Goal: Information Seeking & Learning: Learn about a topic

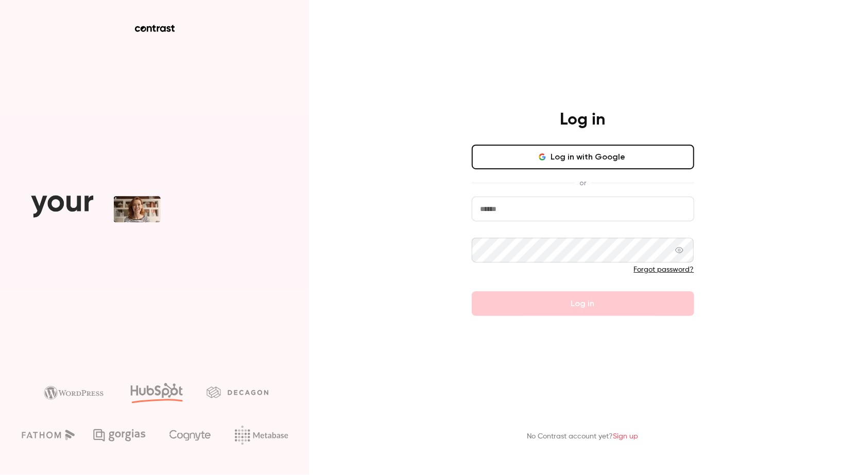
click at [512, 160] on button "Log in with Google" at bounding box center [583, 157] width 222 height 25
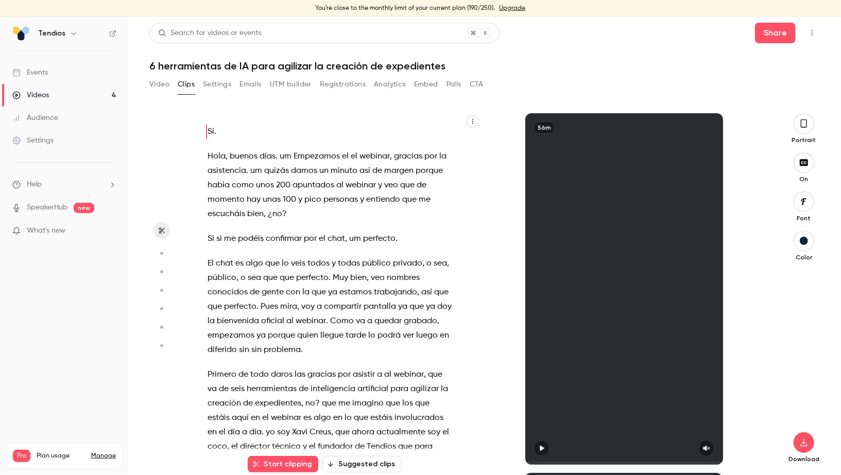
scroll to position [7, 0]
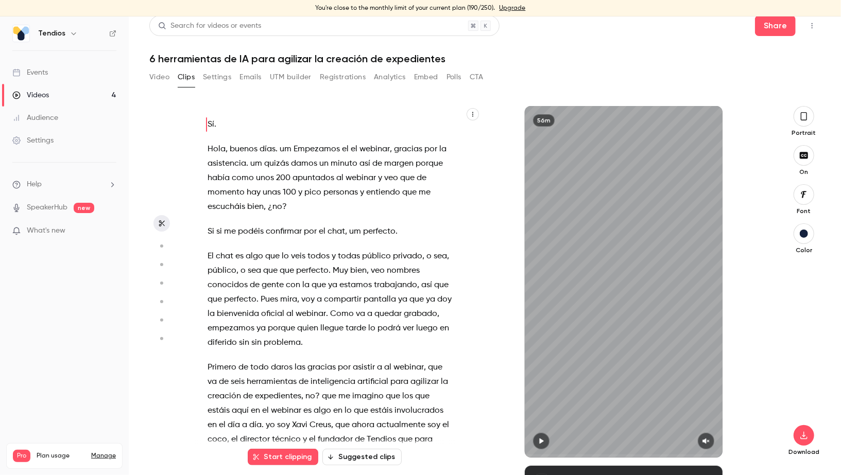
click at [83, 93] on link "Videos 4" at bounding box center [64, 95] width 129 height 23
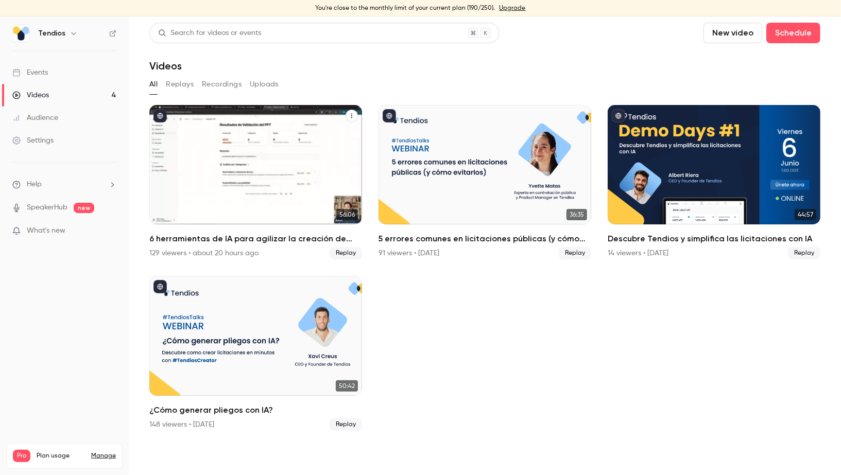
click at [180, 144] on div "6 herramientas de IA para agilizar la creación de expedientes" at bounding box center [255, 164] width 213 height 119
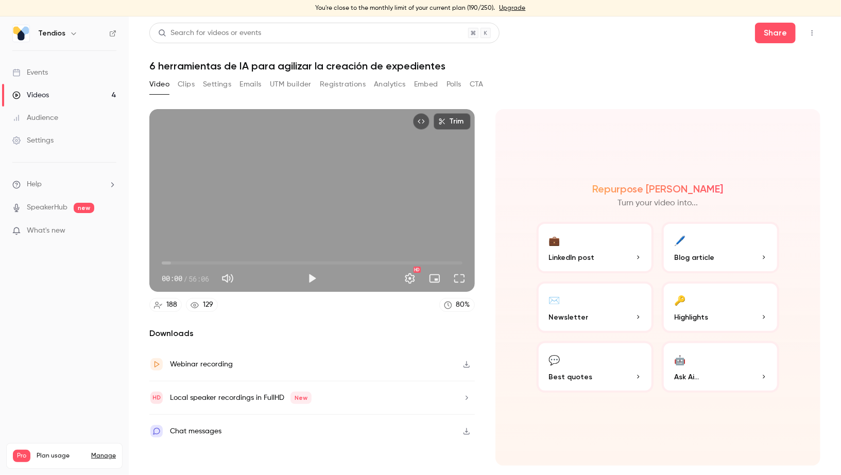
click at [351, 82] on button "Registrations" at bounding box center [343, 84] width 46 height 16
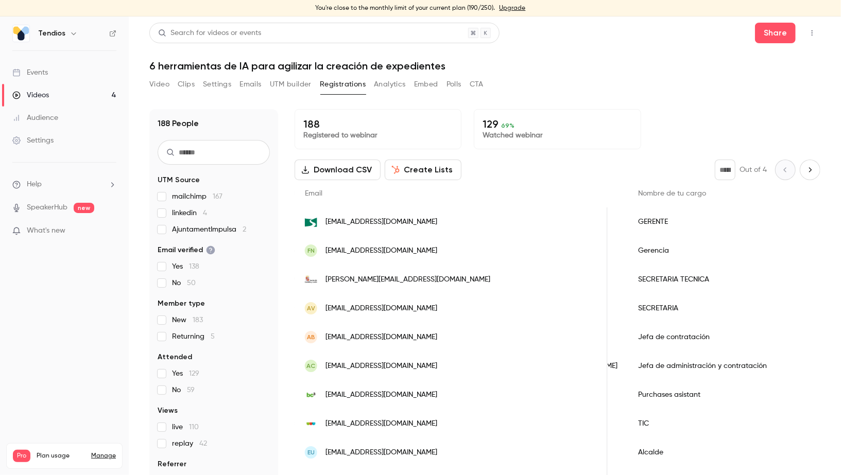
scroll to position [0, 863]
click at [74, 94] on link "Videos 4" at bounding box center [64, 95] width 129 height 23
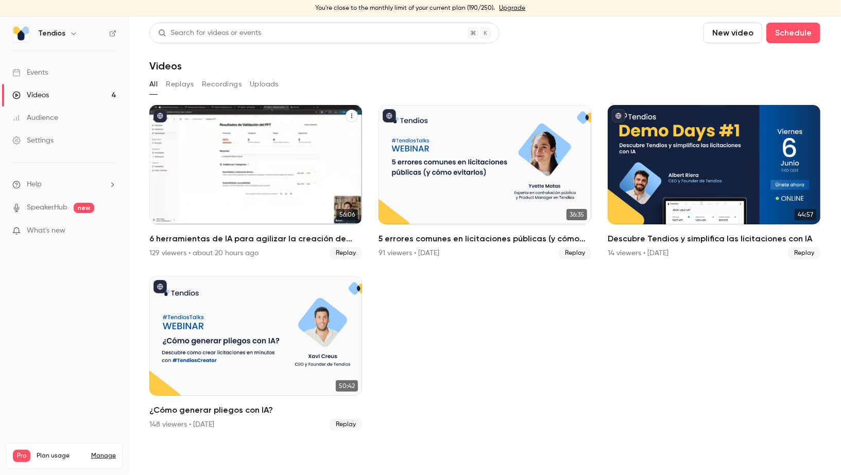
click at [246, 137] on div "6 herramientas de IA para agilizar la creación de expedientes" at bounding box center [255, 164] width 213 height 119
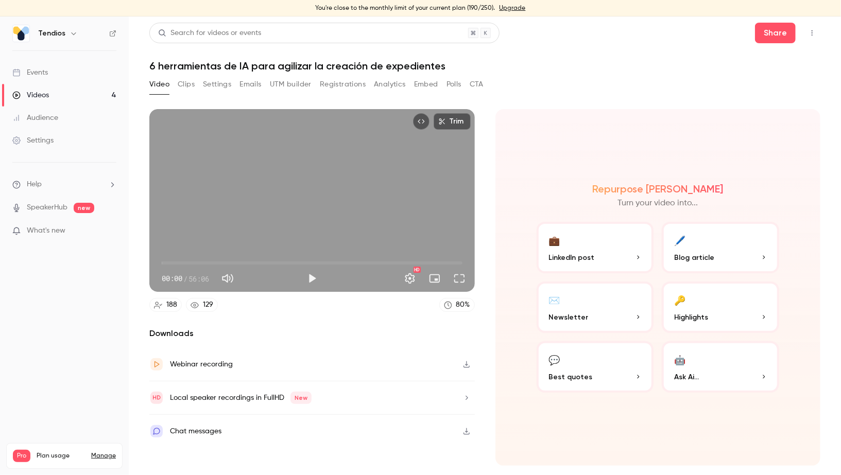
click at [222, 63] on h1 "6 herramientas de IA para agilizar la creación de expedientes" at bounding box center [484, 66] width 671 height 12
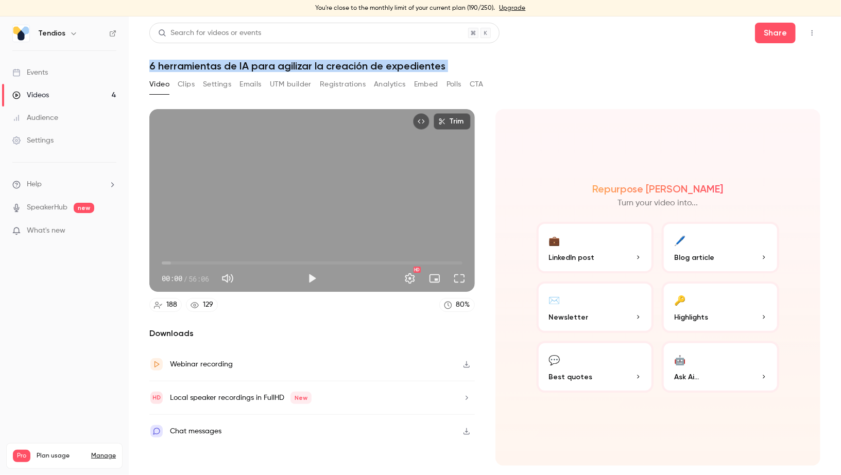
click at [222, 63] on h1 "6 herramientas de IA para agilizar la creación de expedientes" at bounding box center [484, 66] width 671 height 12
copy div "6 herramientas de IA para agilizar la creación de expedientes Video Clips Setti…"
click at [357, 83] on button "Registrations" at bounding box center [343, 84] width 46 height 16
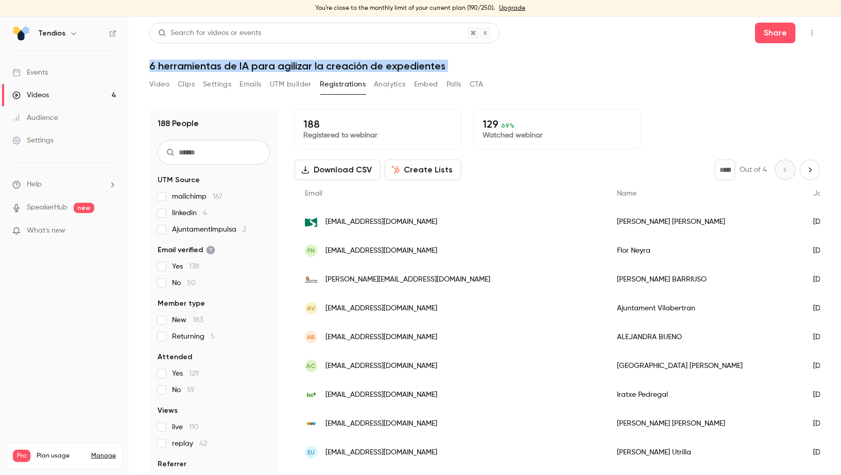
scroll to position [12, 0]
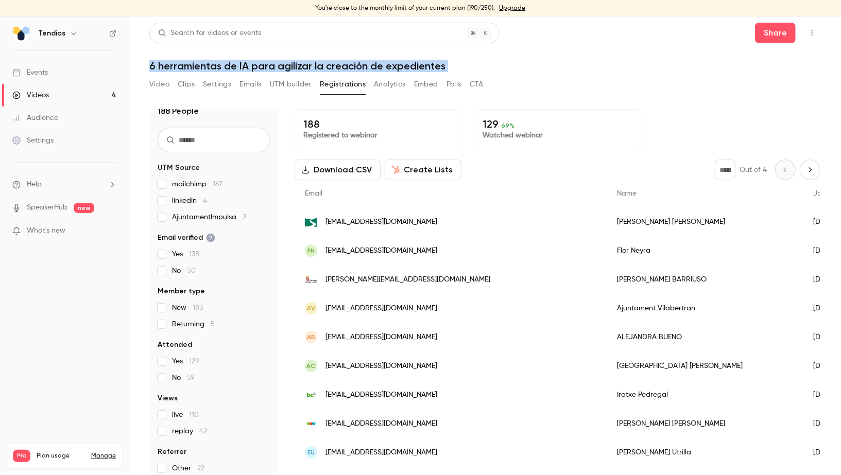
click at [63, 93] on link "Videos 4" at bounding box center [64, 95] width 129 height 23
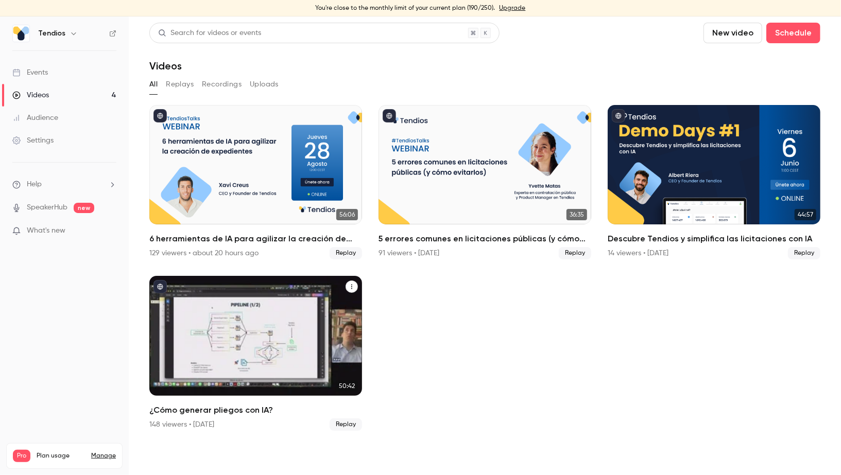
click at [248, 312] on div "¿Cómo generar pliegos con IA?" at bounding box center [255, 335] width 213 height 119
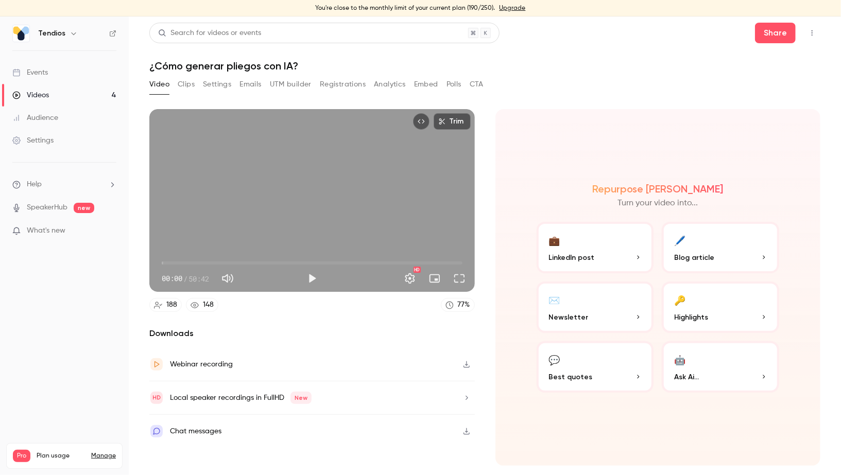
click at [344, 82] on button "Registrations" at bounding box center [343, 84] width 46 height 16
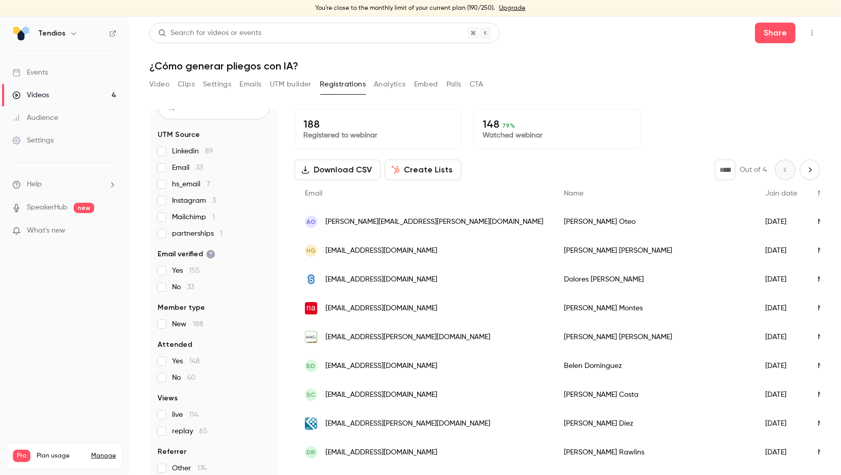
scroll to position [6, 0]
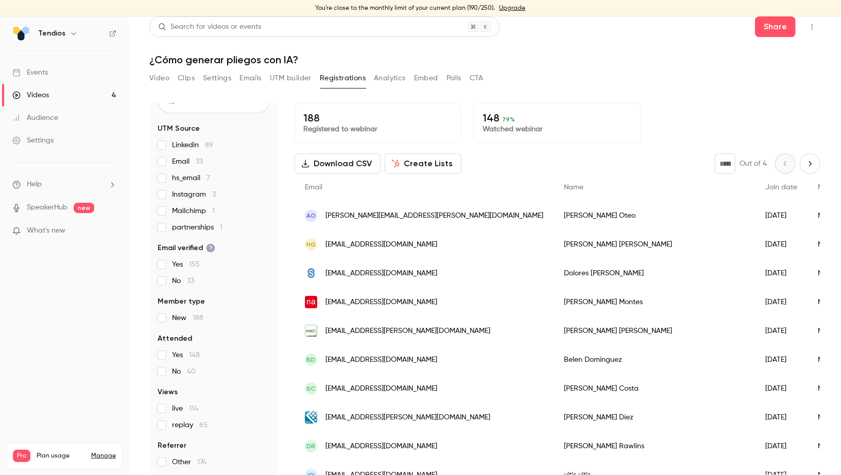
click at [89, 90] on link "Videos 4" at bounding box center [64, 95] width 129 height 23
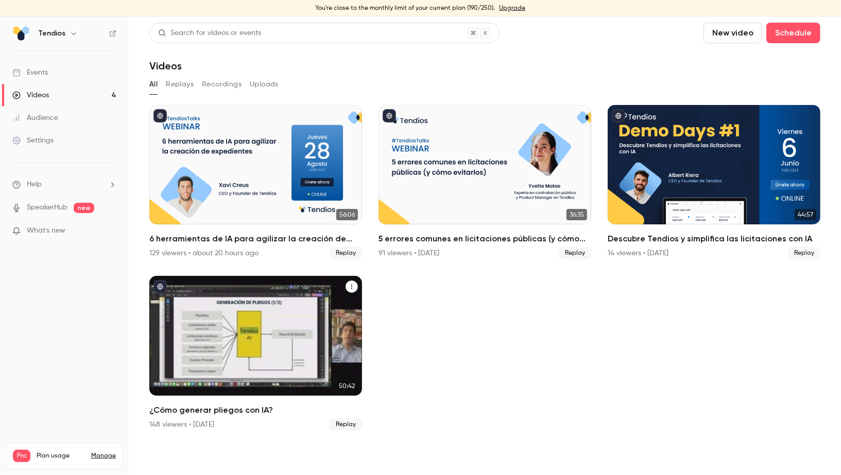
click at [295, 318] on div "¿Cómo generar pliegos con IA?" at bounding box center [255, 335] width 213 height 119
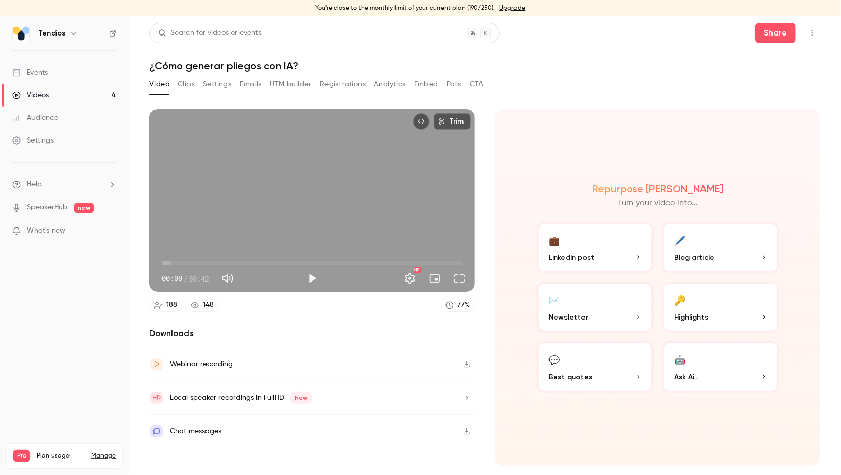
click at [362, 89] on button "Registrations" at bounding box center [343, 84] width 46 height 16
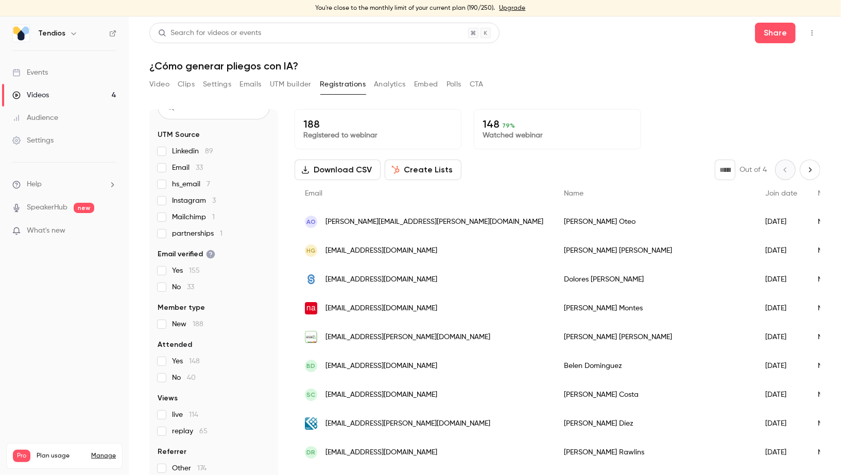
scroll to position [6, 0]
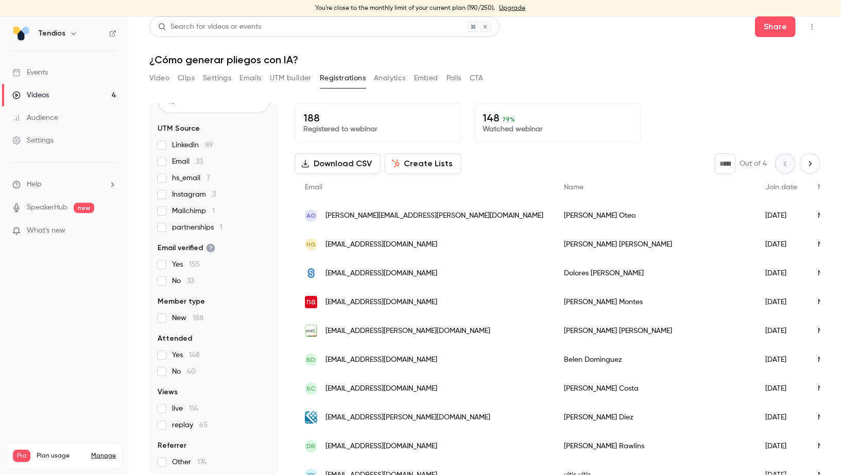
click at [49, 100] on link "Videos 4" at bounding box center [64, 95] width 129 height 23
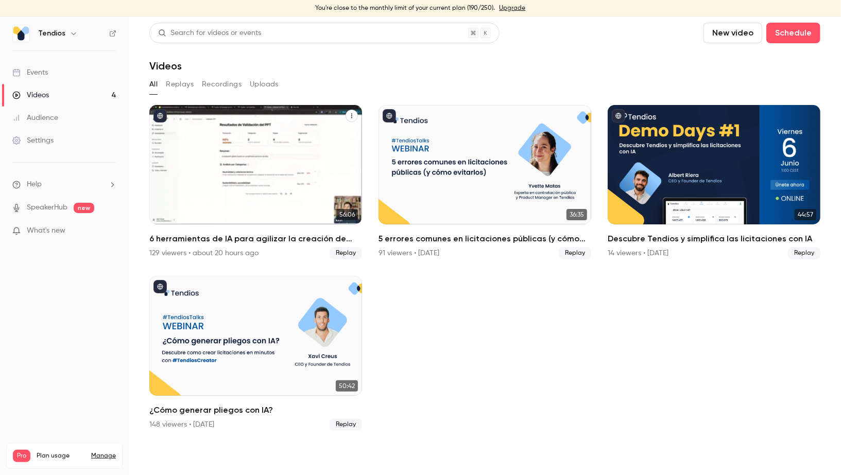
click at [255, 142] on div "6 herramientas de IA para agilizar la creación de expedientes" at bounding box center [255, 164] width 213 height 119
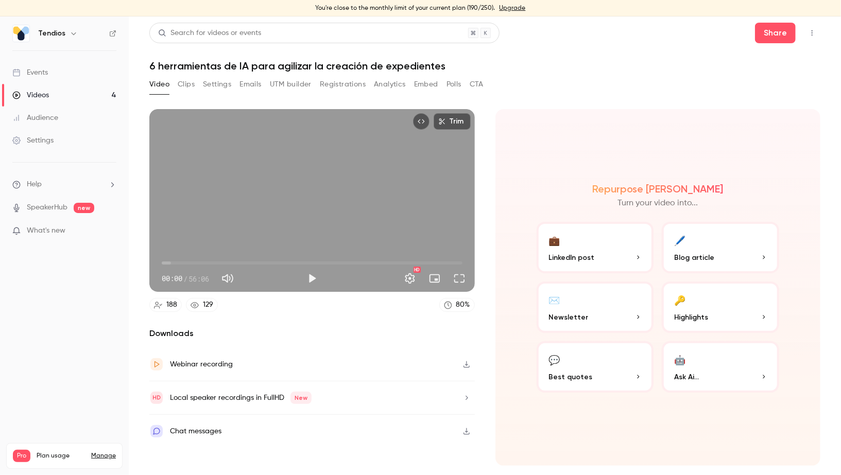
click at [346, 82] on button "Registrations" at bounding box center [343, 84] width 46 height 16
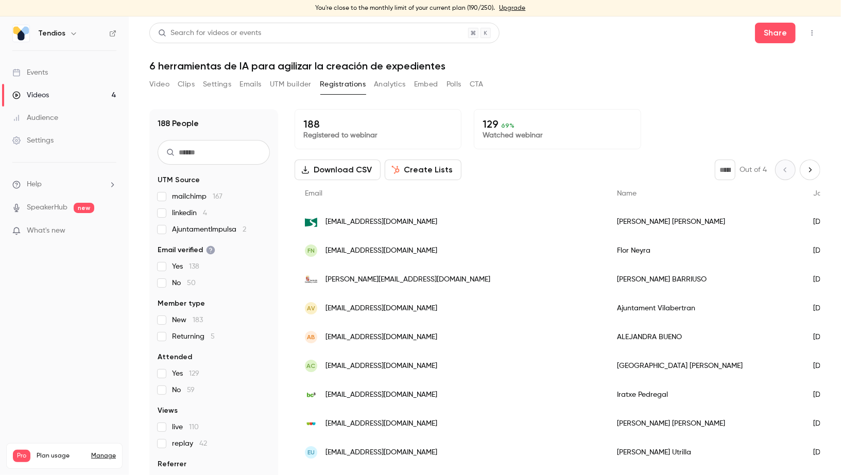
scroll to position [12, 0]
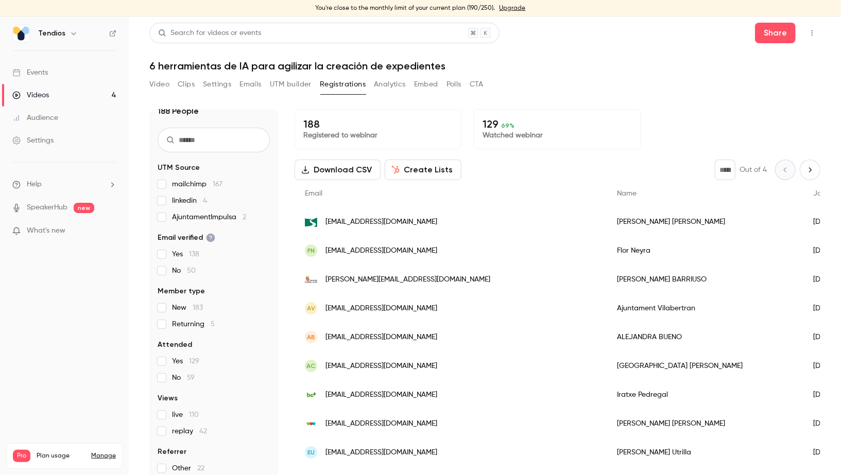
click at [75, 96] on link "Videos 4" at bounding box center [64, 95] width 129 height 23
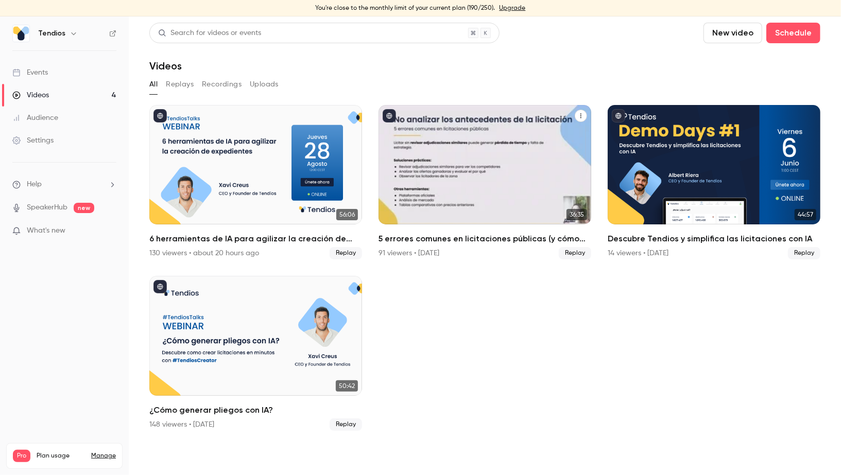
click at [411, 256] on div "91 viewers • [DATE]" at bounding box center [408, 253] width 61 height 10
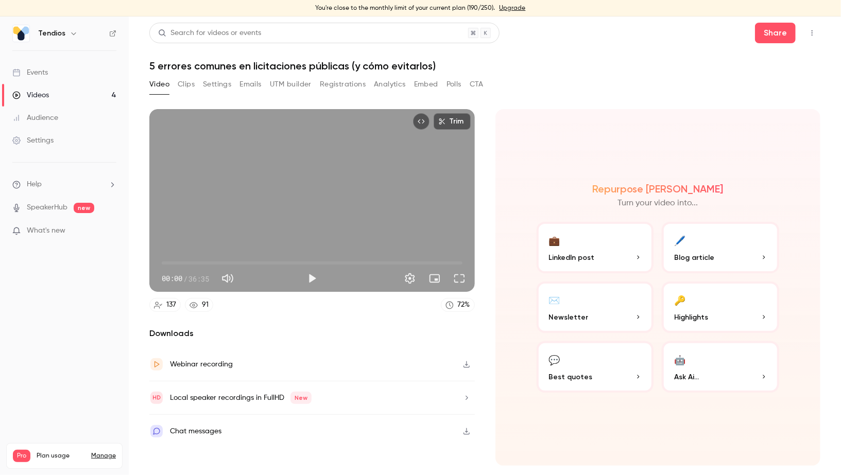
click at [326, 85] on button "Registrations" at bounding box center [343, 84] width 46 height 16
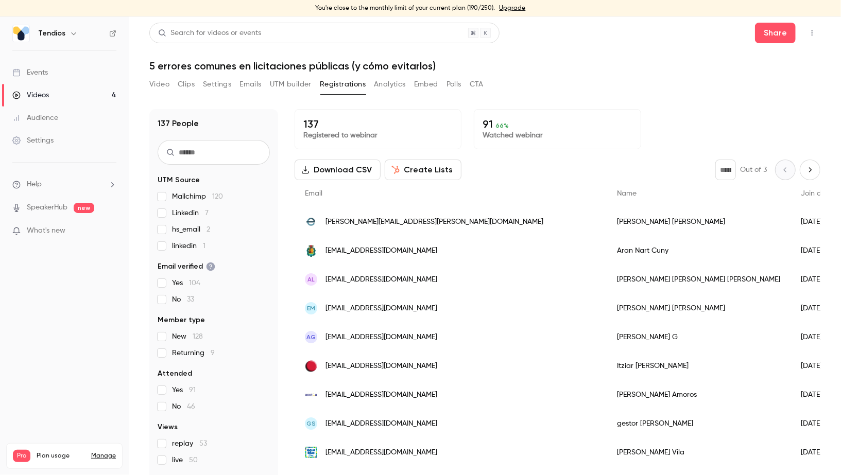
click at [63, 98] on link "Videos 4" at bounding box center [64, 95] width 129 height 23
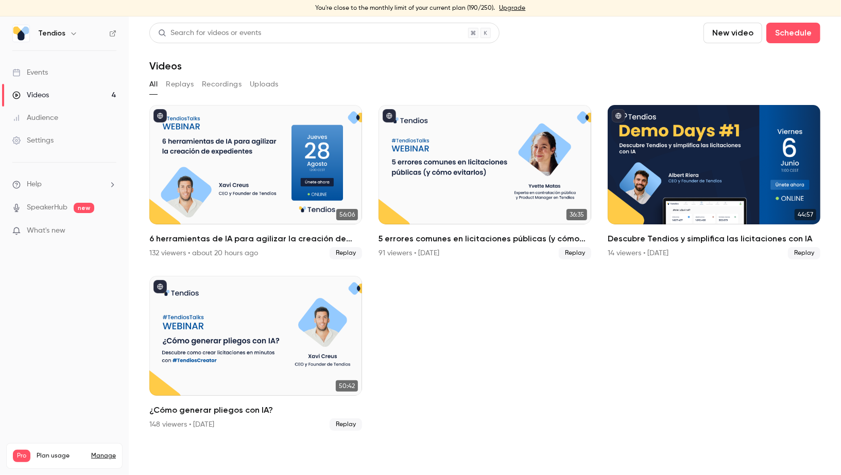
click at [90, 94] on link "Videos 4" at bounding box center [64, 95] width 129 height 23
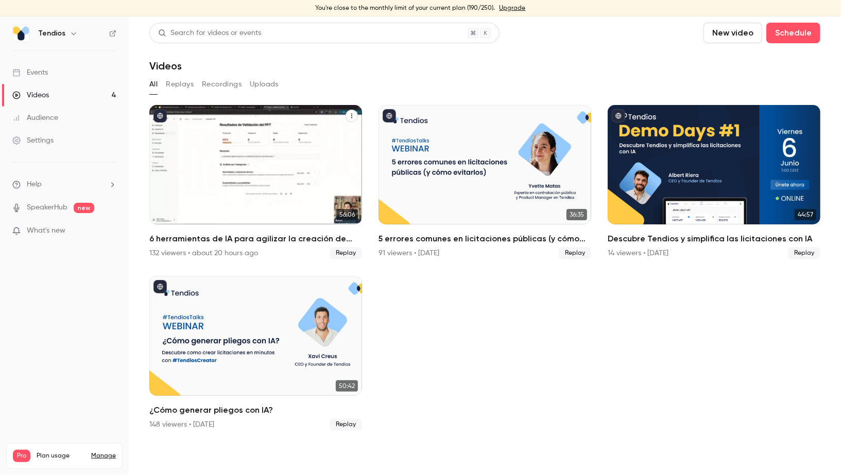
click at [323, 141] on div "6 herramientas de IA para agilizar la creación de expedientes" at bounding box center [255, 164] width 213 height 119
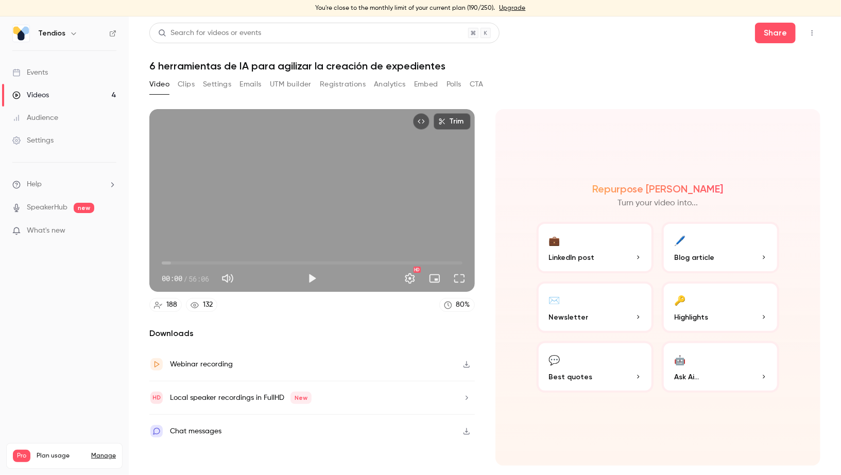
click at [335, 90] on button "Registrations" at bounding box center [343, 84] width 46 height 16
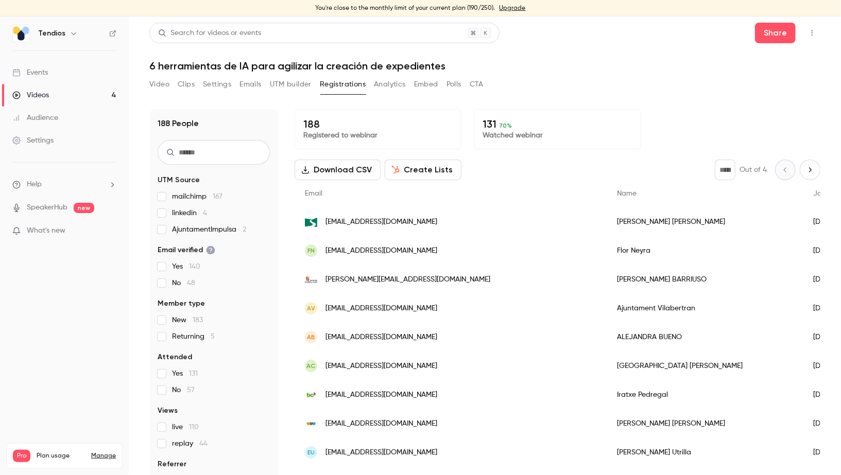
click at [411, 169] on button "Create Lists" at bounding box center [423, 170] width 77 height 21
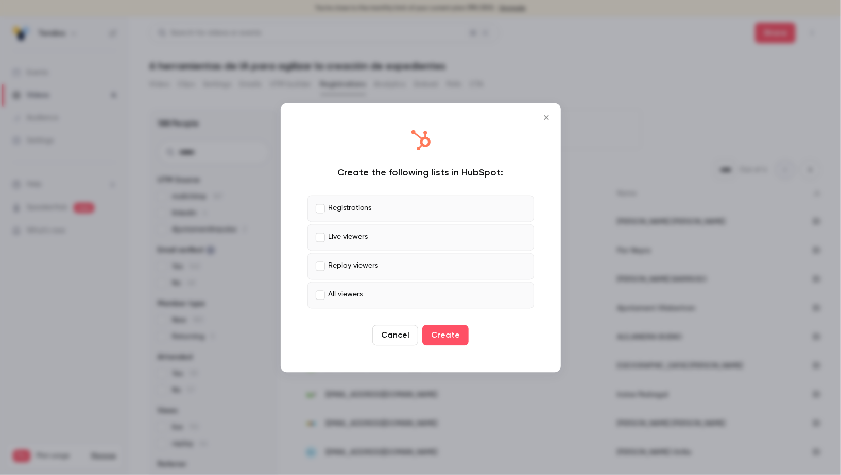
click at [358, 233] on p "Live viewers" at bounding box center [348, 237] width 40 height 11
click at [355, 261] on p "Replay viewers" at bounding box center [353, 266] width 50 height 11
click at [553, 114] on button "Close" at bounding box center [546, 117] width 21 height 21
